Goal: Task Accomplishment & Management: Use online tool/utility

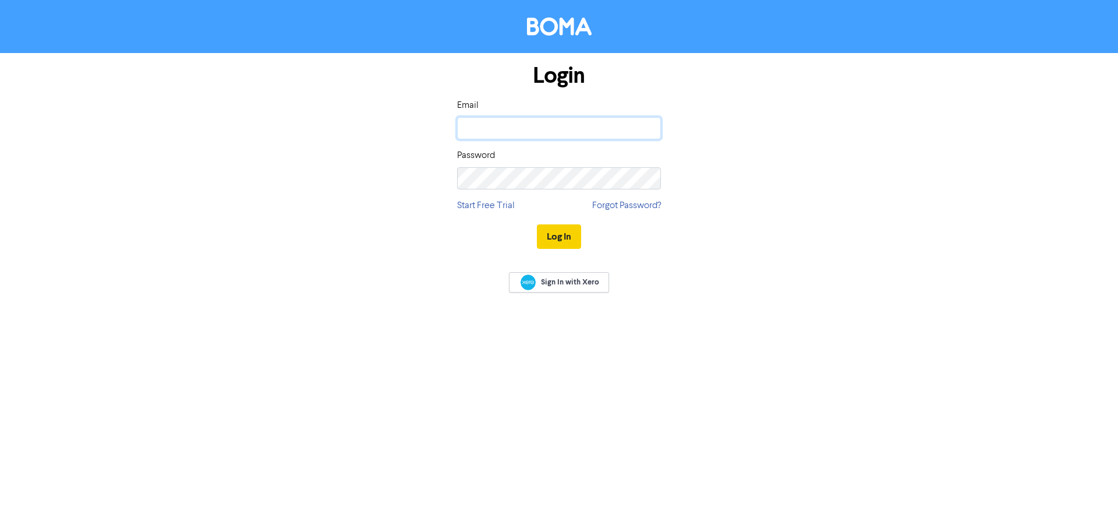
type input "[PERSON_NAME][EMAIL_ADDRESS][DOMAIN_NAME]"
click at [566, 232] on button "Log In" at bounding box center [559, 236] width 44 height 24
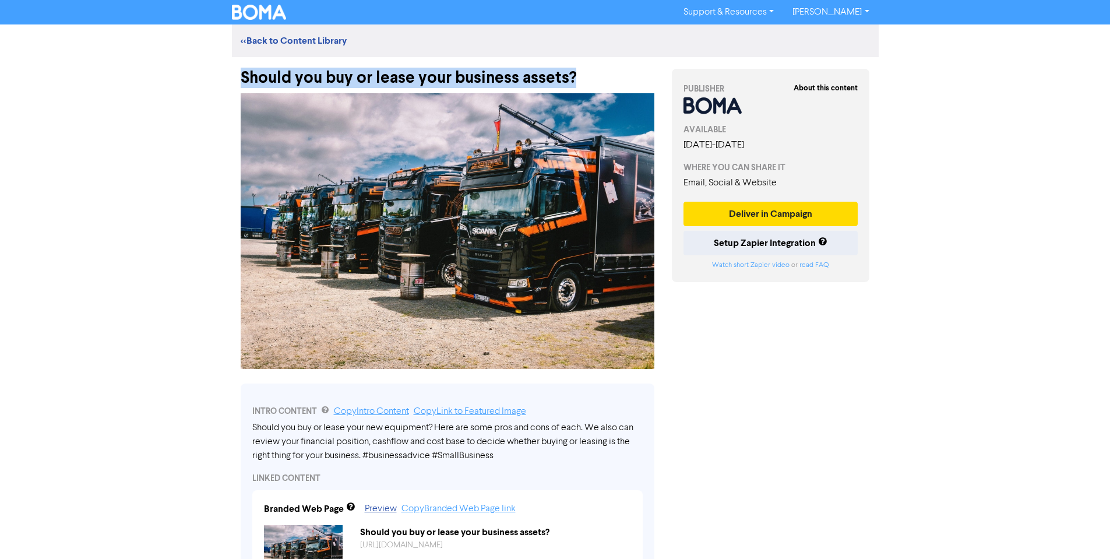
drag, startPoint x: 244, startPoint y: 76, endPoint x: 585, endPoint y: 65, distance: 340.9
click at [585, 65] on div "Should you buy or lease your business assets?" at bounding box center [448, 72] width 414 height 30
copy div "Should you buy or lease your business assets?"
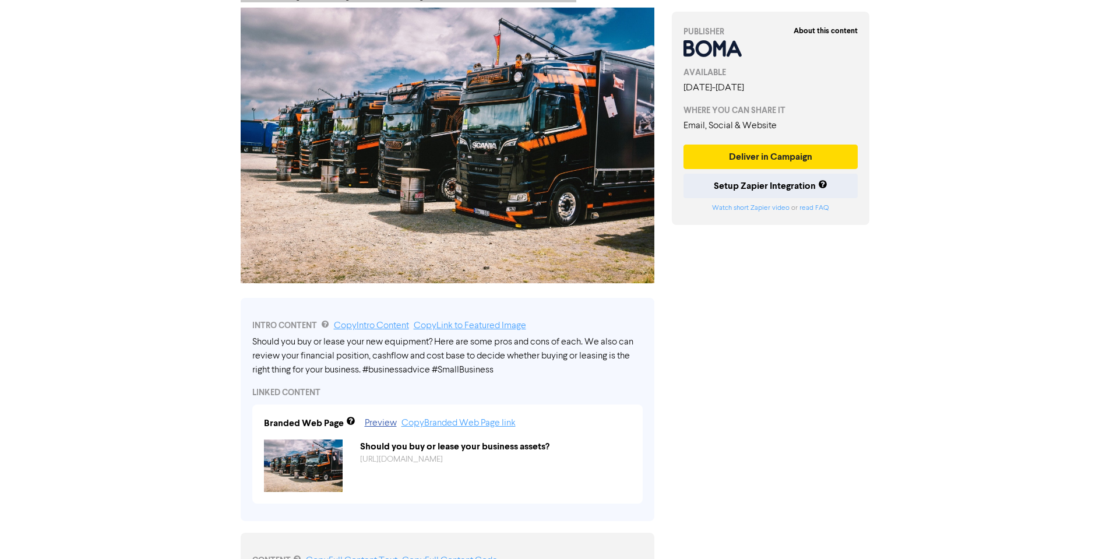
scroll to position [233, 0]
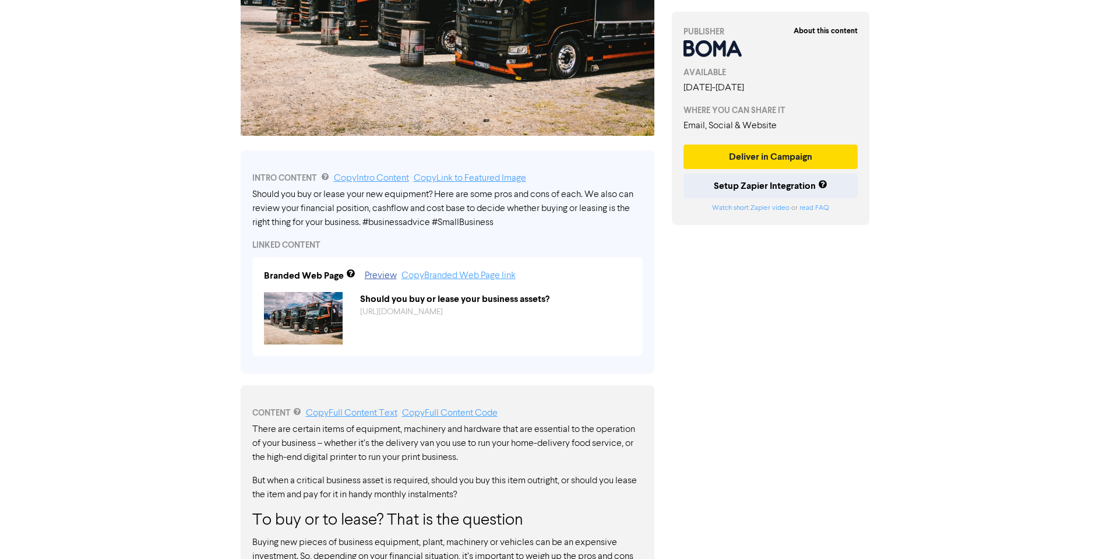
drag, startPoint x: 269, startPoint y: 193, endPoint x: 432, endPoint y: 195, distance: 162.5
click at [429, 195] on div "Should you buy or lease your new equipment? Here are some pros and cons of each…" at bounding box center [447, 209] width 390 height 42
click at [450, 197] on div "Should you buy or lease your new equipment? Here are some pros and cons of each…" at bounding box center [447, 209] width 390 height 42
click at [374, 180] on link "Copy Intro Content" at bounding box center [371, 178] width 75 height 9
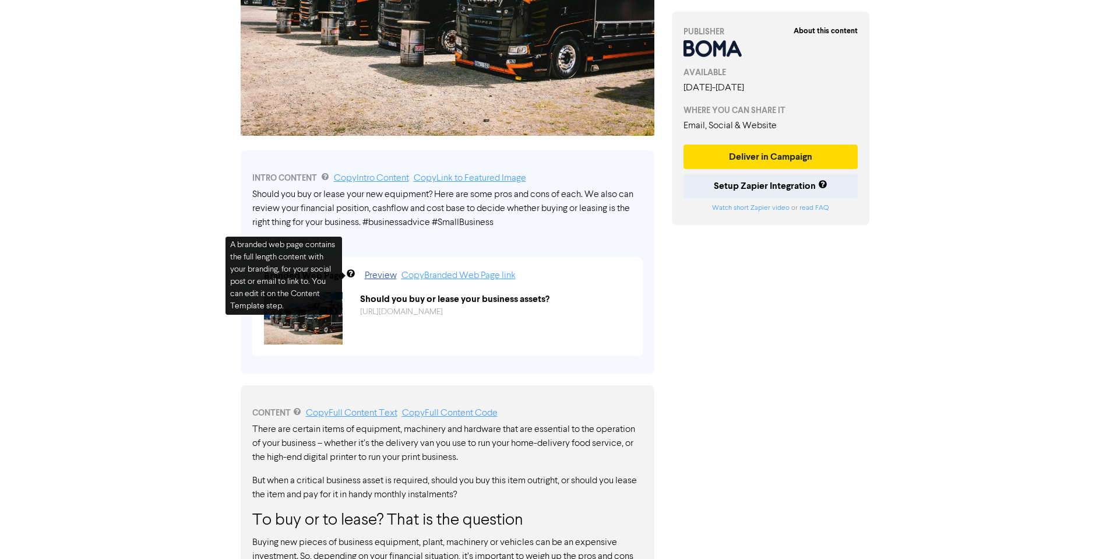
drag, startPoint x: 425, startPoint y: 199, endPoint x: 412, endPoint y: 202, distance: 13.8
click at [426, 198] on div "Should you buy or lease your new equipment? Here are some pros and cons of each…" at bounding box center [447, 209] width 390 height 42
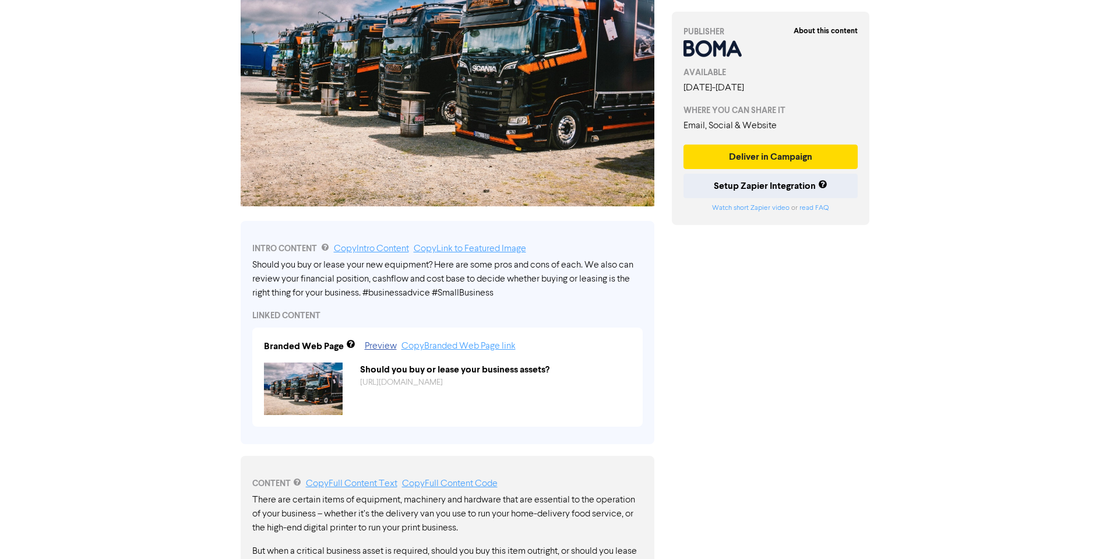
scroll to position [0, 0]
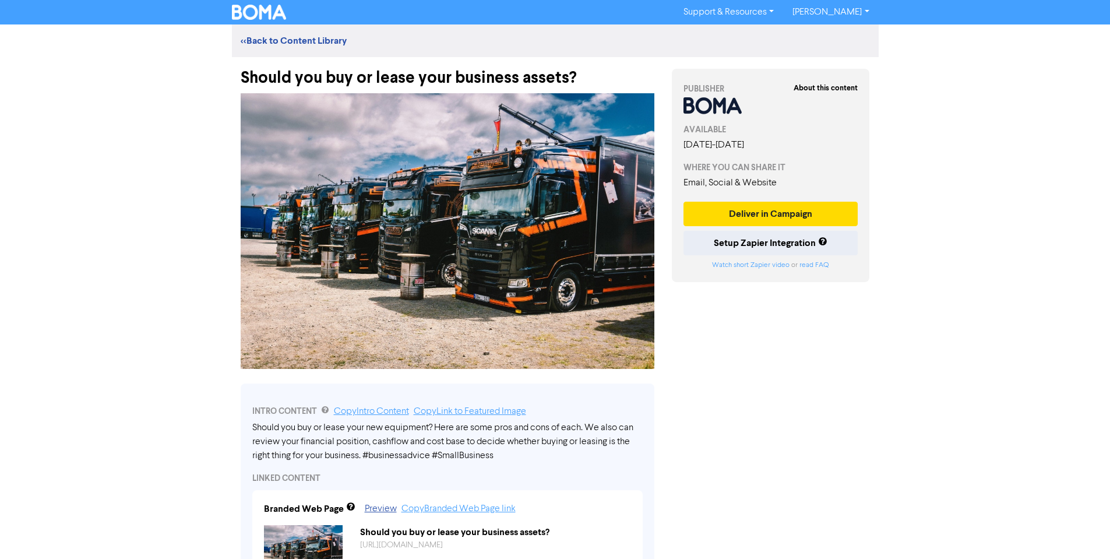
click at [522, 193] on img at bounding box center [448, 231] width 414 height 276
click at [356, 172] on img at bounding box center [448, 231] width 414 height 276
drag, startPoint x: 356, startPoint y: 181, endPoint x: 568, endPoint y: 312, distance: 249.7
click at [568, 312] on img at bounding box center [448, 231] width 414 height 276
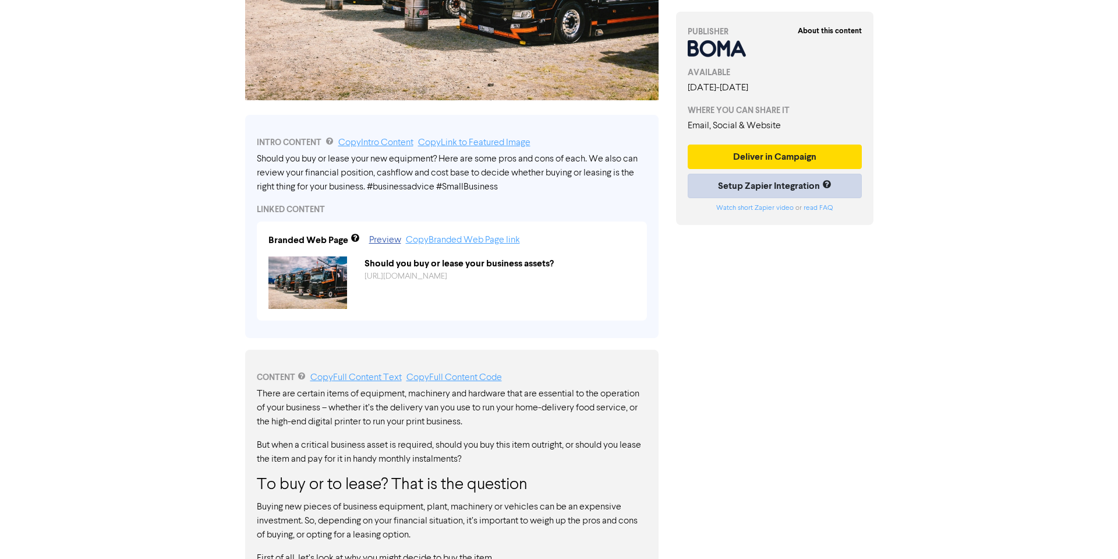
scroll to position [175, 0]
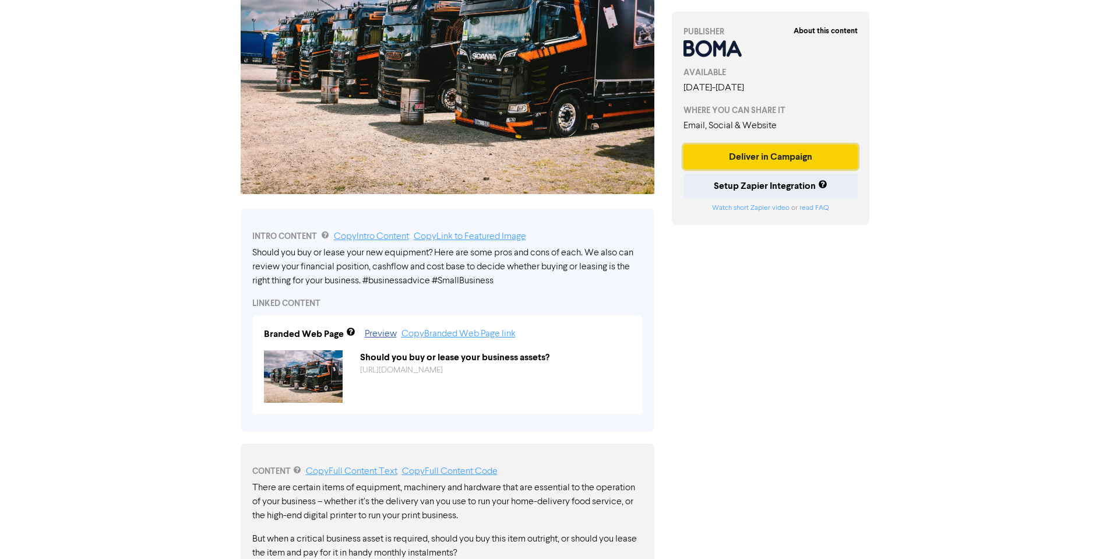
click at [762, 151] on button "Deliver in Campaign" at bounding box center [770, 156] width 175 height 24
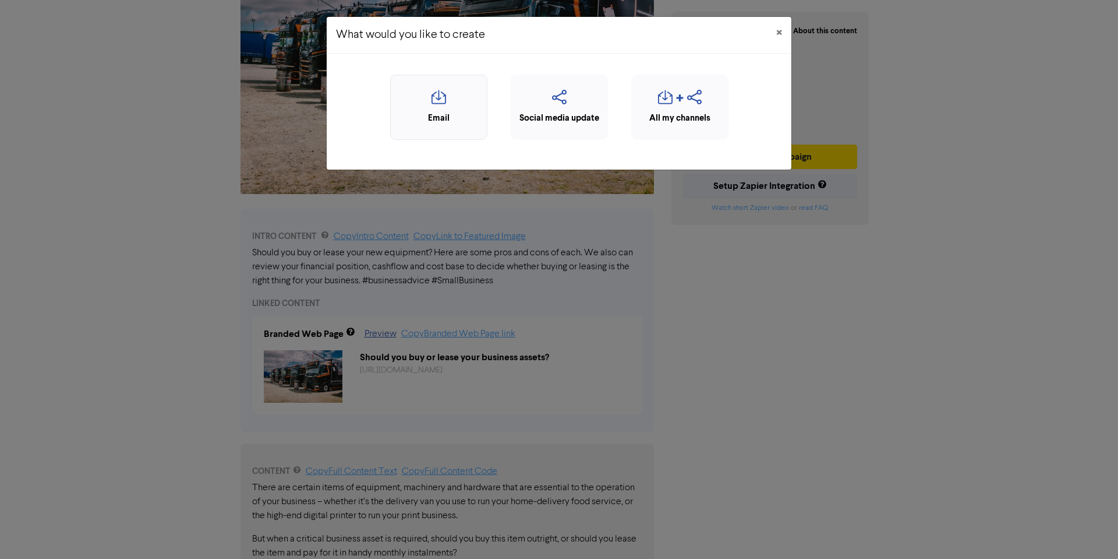
click at [441, 100] on icon "button" at bounding box center [439, 101] width 84 height 22
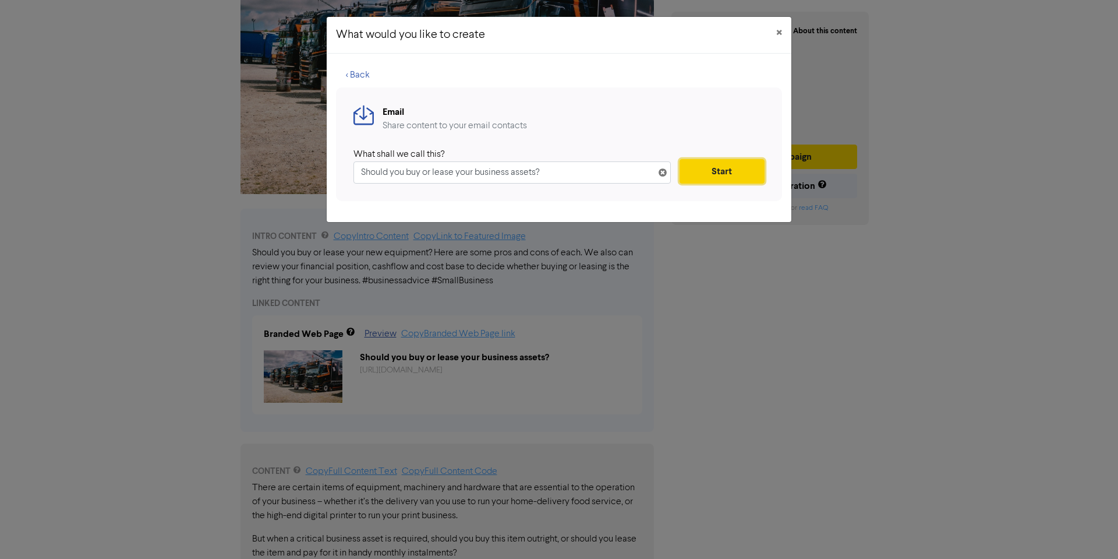
click at [707, 167] on button "Start" at bounding box center [722, 171] width 85 height 24
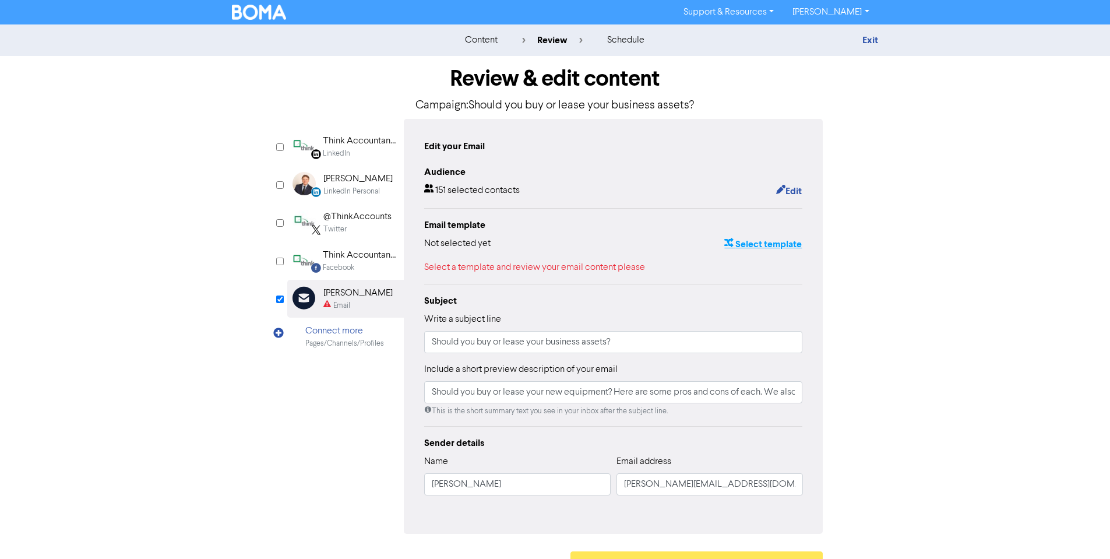
click at [774, 248] on button "Select template" at bounding box center [762, 243] width 79 height 15
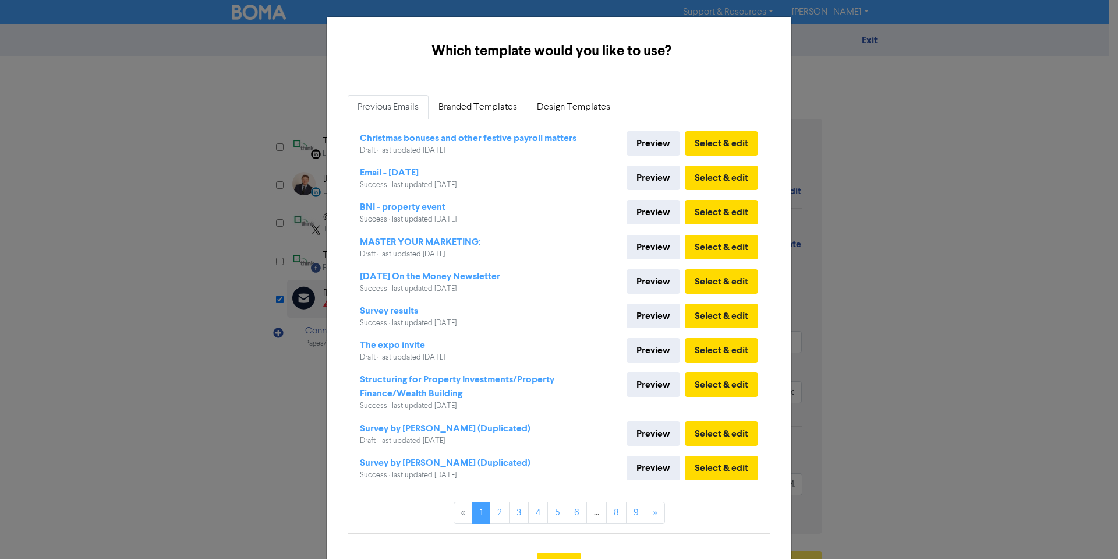
click at [905, 179] on div "Which template would you like to use? × Previous Emails Branded Templates Desig…" at bounding box center [559, 279] width 1118 height 559
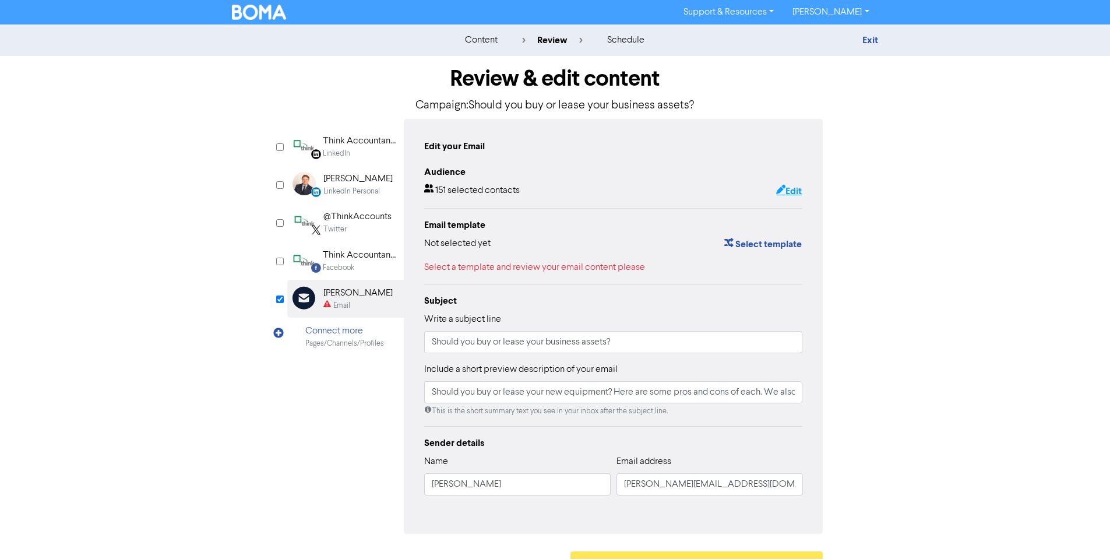
click at [799, 192] on button "Edit" at bounding box center [788, 190] width 27 height 15
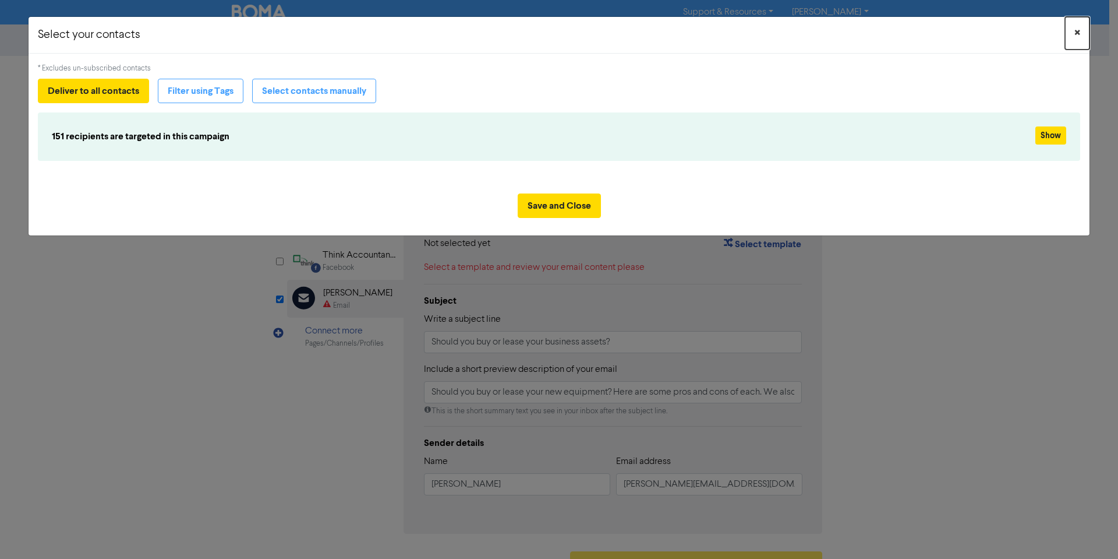
click at [1075, 33] on span "×" at bounding box center [1078, 32] width 6 height 17
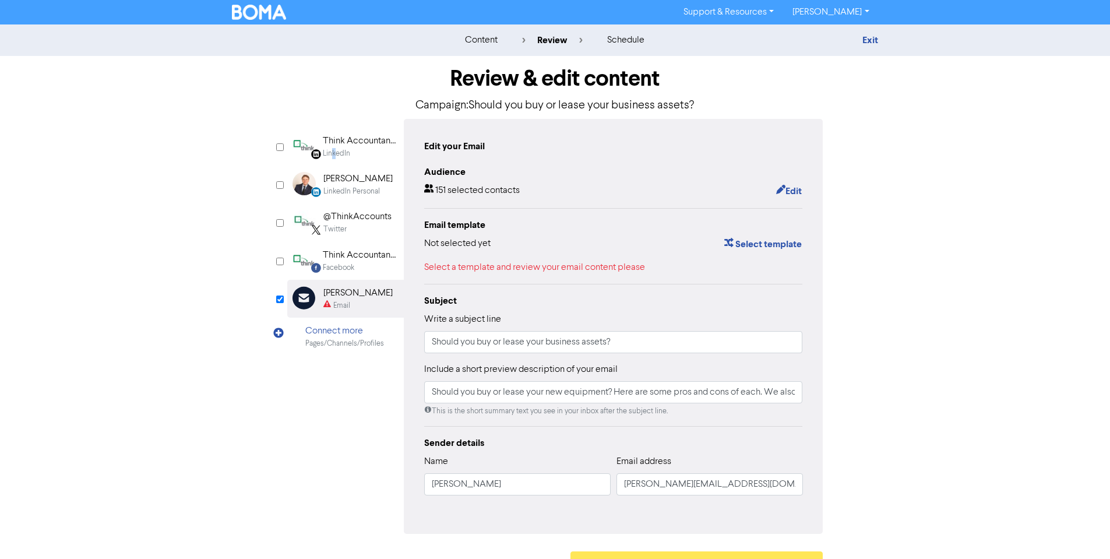
click at [331, 157] on div "LinkedIn Page Created with Sketch. Think Accountants Pty Ltd LinkedIn" at bounding box center [345, 147] width 116 height 38
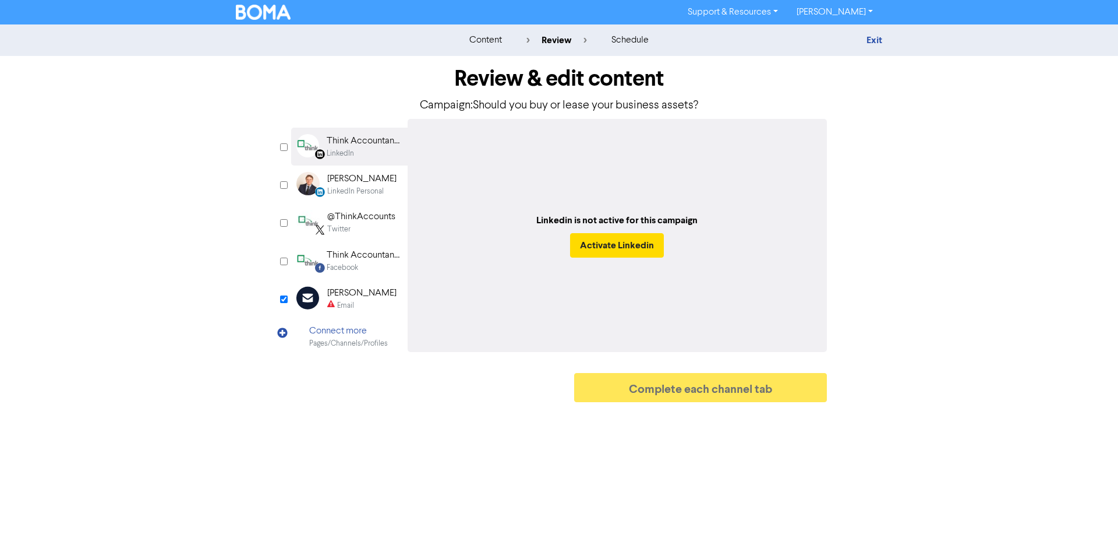
click at [344, 175] on div "[PERSON_NAME]" at bounding box center [361, 179] width 69 height 14
click at [345, 207] on div "@ThinkAccounts Twitter" at bounding box center [349, 222] width 116 height 38
click at [341, 296] on div "[PERSON_NAME]" at bounding box center [361, 293] width 69 height 14
type input "Should you buy or lease your new equipment? Here are some pros and cons of each…"
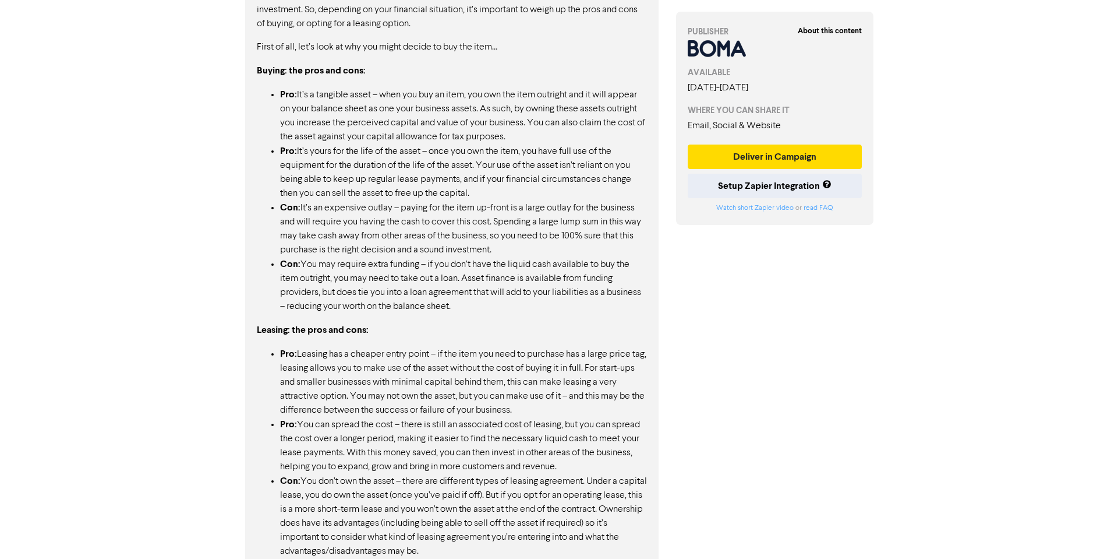
scroll to position [637, 0]
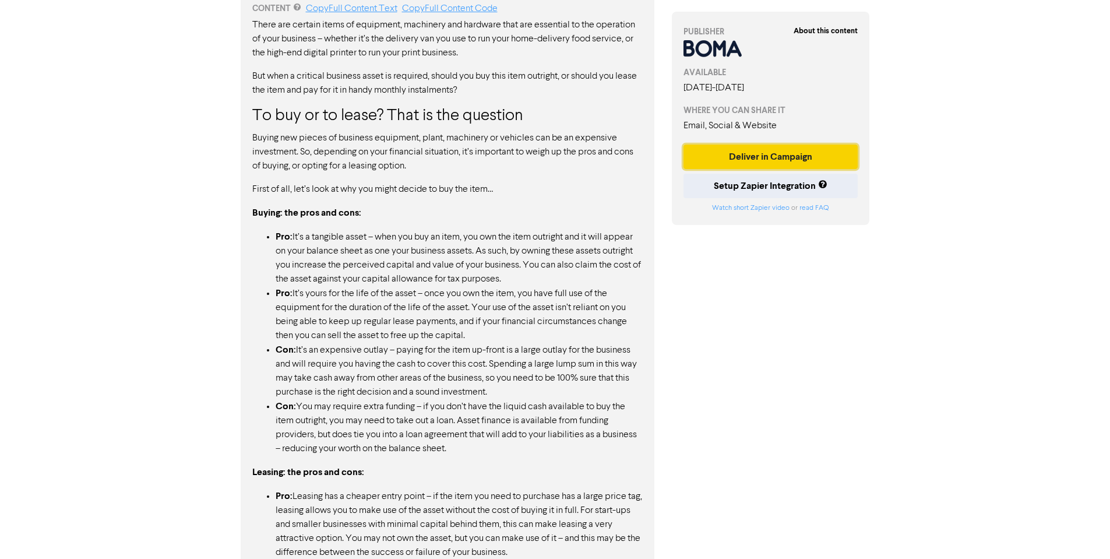
click at [716, 149] on button "Deliver in Campaign" at bounding box center [770, 156] width 175 height 24
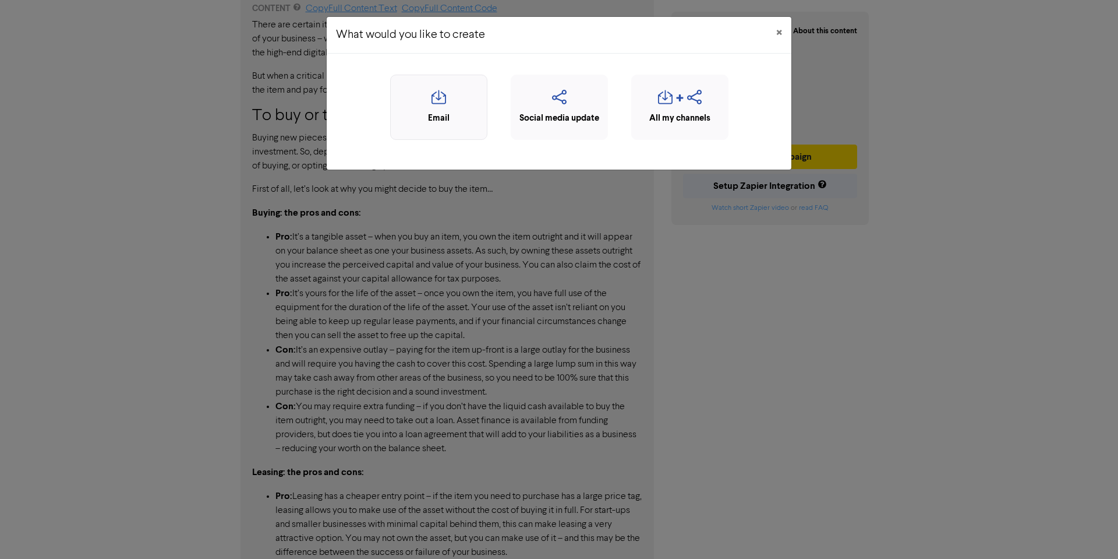
click at [471, 104] on icon "button" at bounding box center [439, 101] width 84 height 22
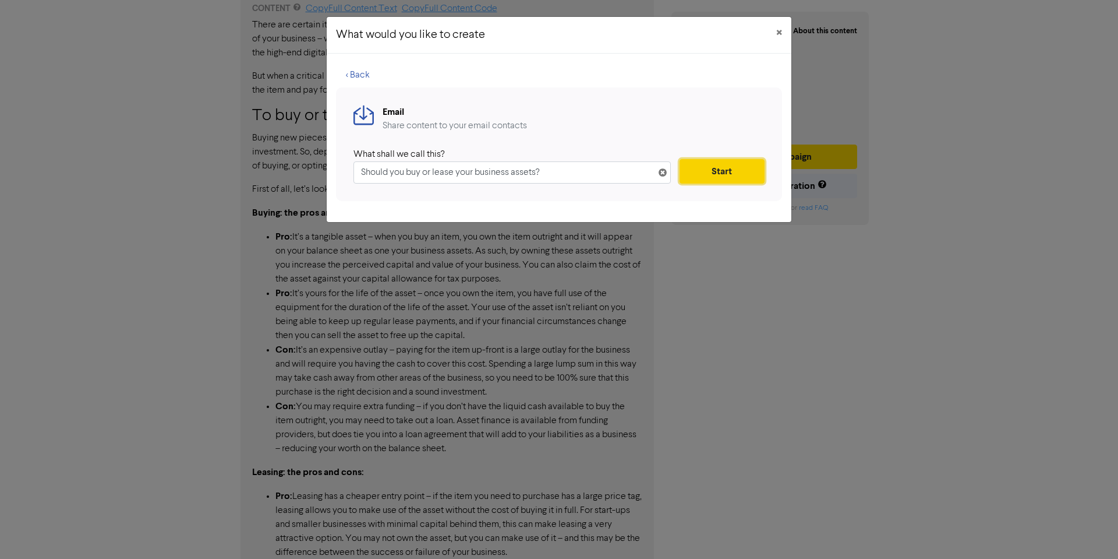
click at [755, 169] on button "Start" at bounding box center [722, 171] width 85 height 24
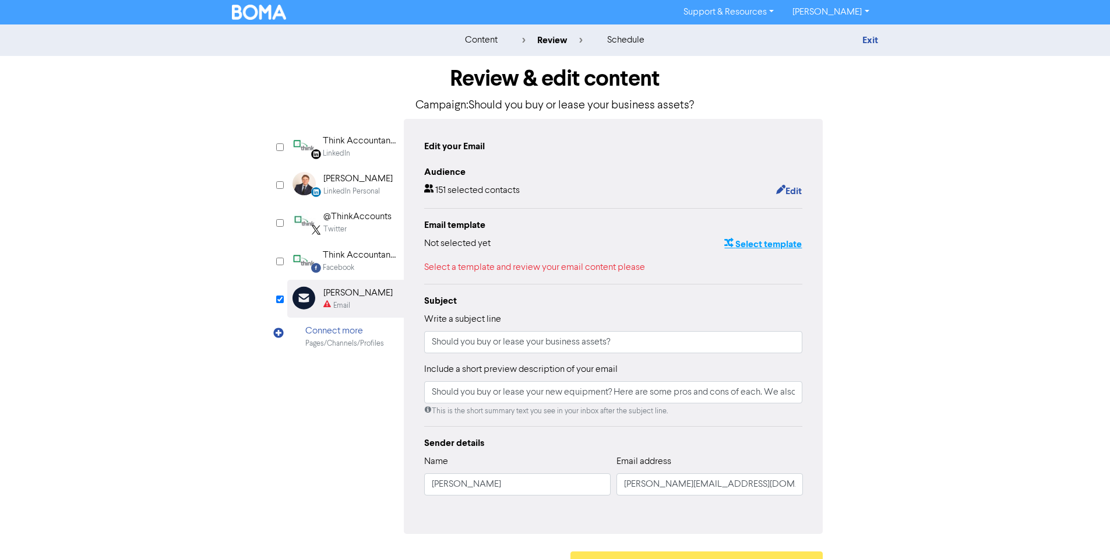
click at [786, 243] on button "Select template" at bounding box center [762, 243] width 79 height 15
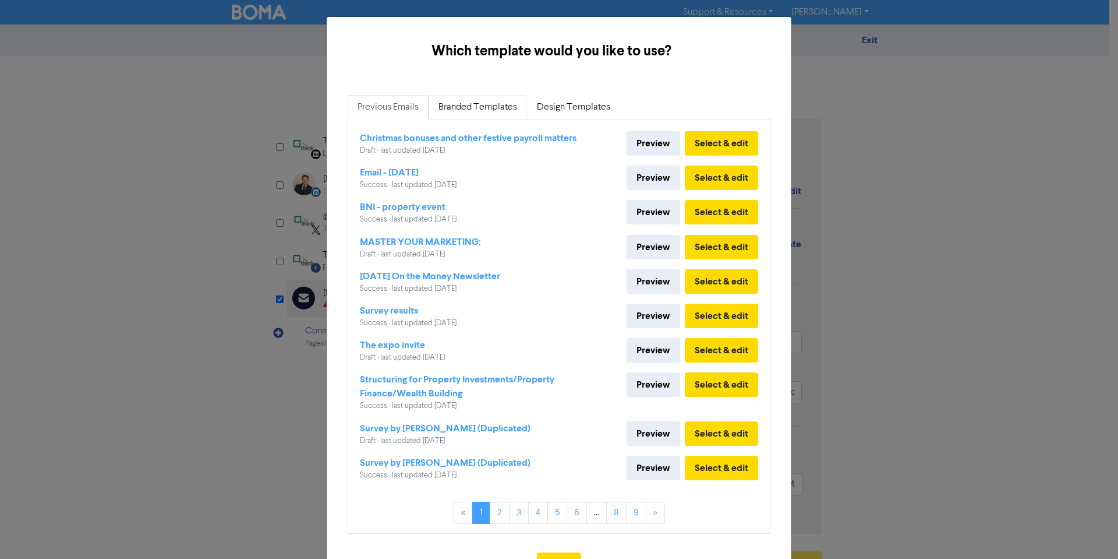
click at [487, 105] on link "Branded Templates" at bounding box center [478, 107] width 98 height 24
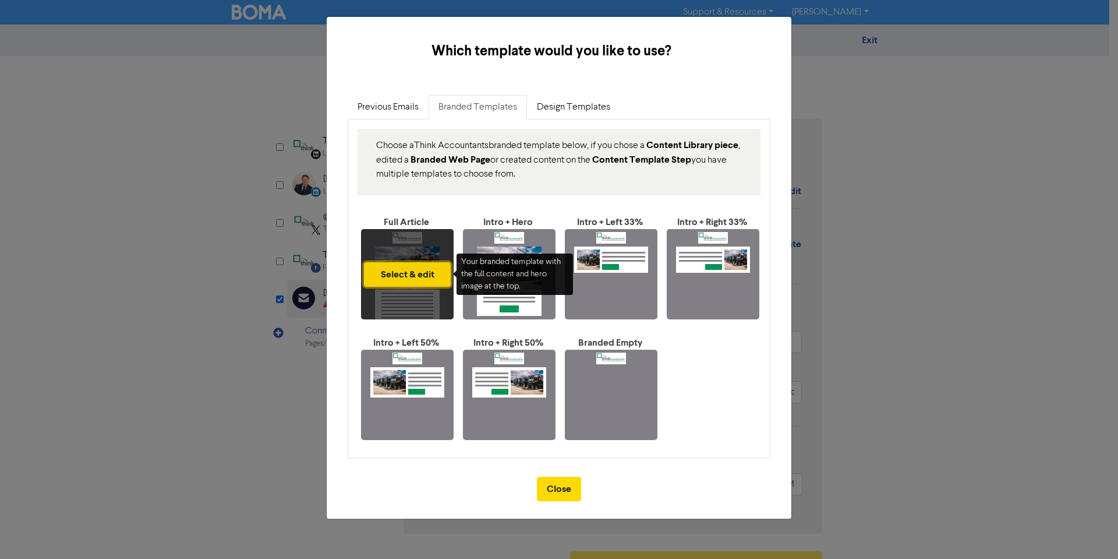
click at [395, 268] on button "Select & edit" at bounding box center [407, 274] width 87 height 24
type input "Should you buy or lease your new equipment? Here are some pros and cons of each…"
